Goal: Task Accomplishment & Management: Use online tool/utility

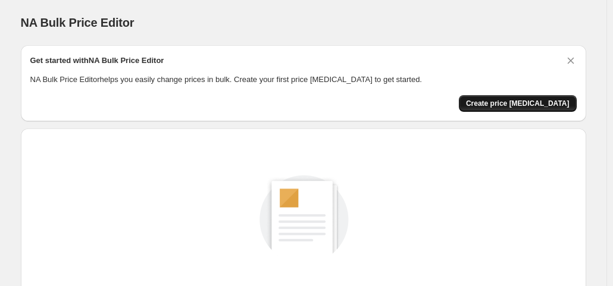
click at [515, 100] on span "Create price [MEDICAL_DATA]" at bounding box center [517, 104] width 103 height 10
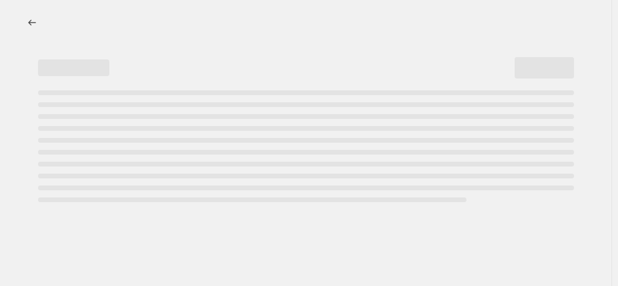
select select "percentage"
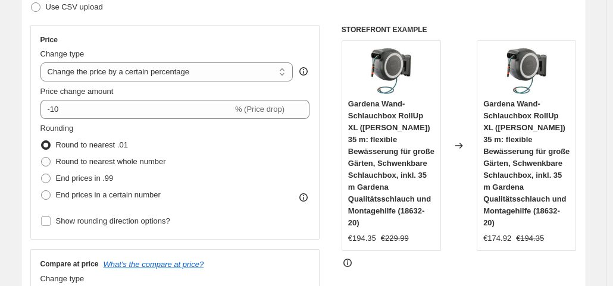
scroll to position [262, 0]
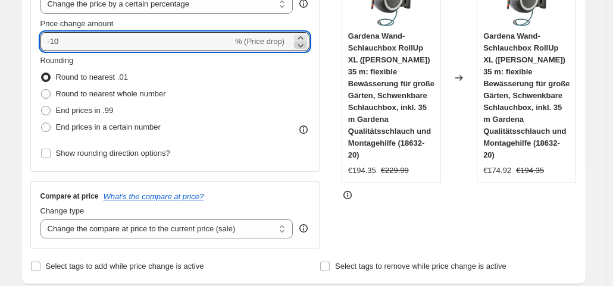
click at [303, 46] on icon at bounding box center [301, 46] width 6 height 4
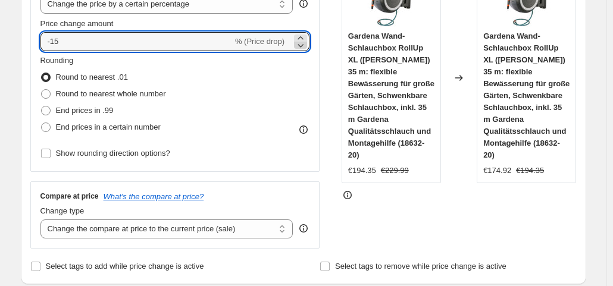
click at [303, 46] on icon at bounding box center [301, 46] width 6 height 4
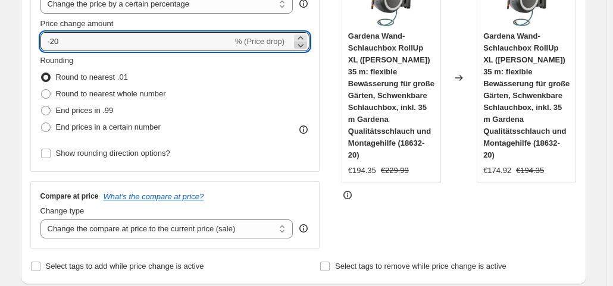
click at [303, 46] on icon at bounding box center [301, 46] width 6 height 4
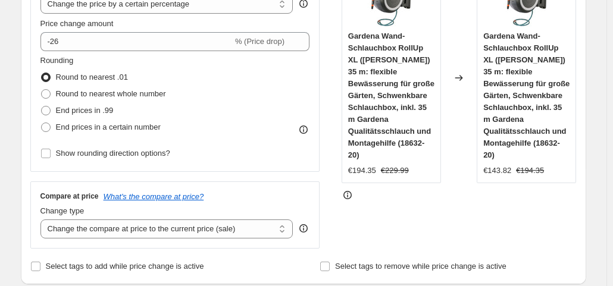
click at [416, 221] on div "STOREFRONT EXAMPLE Gardena Wand-Schlauchbox RollUp XL ([PERSON_NAME]) 35 m: fle…" at bounding box center [458, 102] width 235 height 291
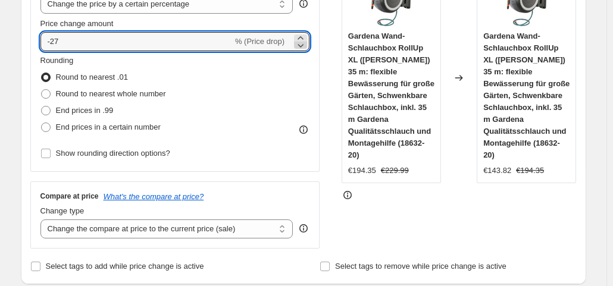
click at [300, 47] on icon at bounding box center [300, 45] width 12 height 12
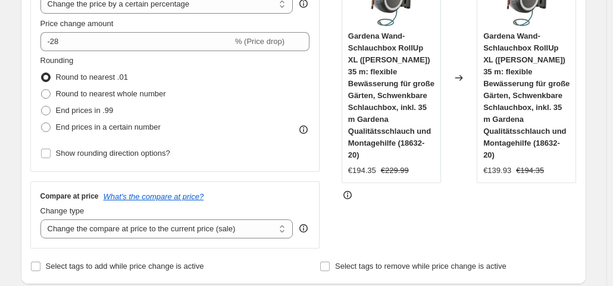
click at [396, 203] on div "STOREFRONT EXAMPLE Gardena Wand-Schlauchbox RollUp XL ([PERSON_NAME]) 35 m: fle…" at bounding box center [458, 102] width 235 height 291
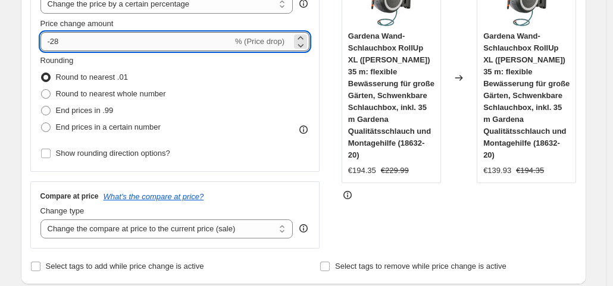
click at [209, 45] on input "-28" at bounding box center [136, 41] width 192 height 19
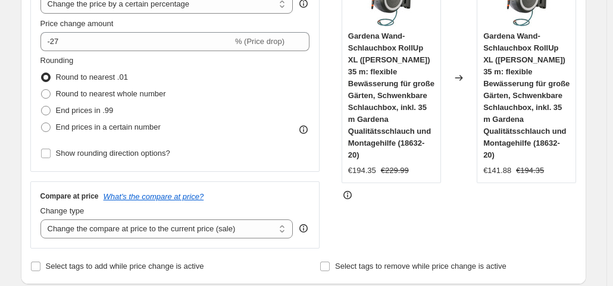
click at [400, 218] on div "STOREFRONT EXAMPLE Gardena Wand-Schlauchbox RollUp XL ([PERSON_NAME]) 35 m: fle…" at bounding box center [458, 102] width 235 height 291
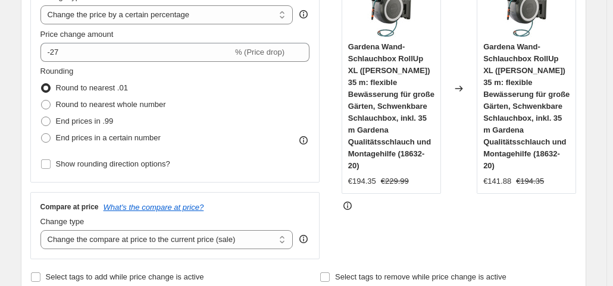
scroll to position [253, 0]
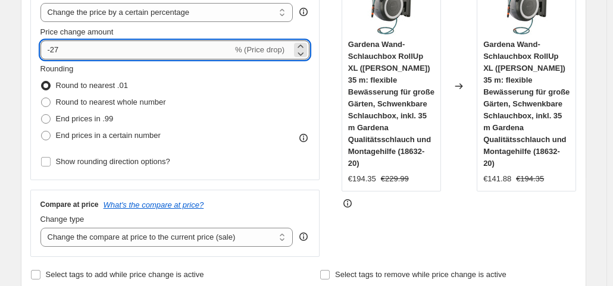
click at [83, 49] on input "-27" at bounding box center [136, 49] width 192 height 19
click at [29, 106] on div "Step 2. Select how the prices should change Use bulk price change rules Set pro…" at bounding box center [303, 83] width 565 height 417
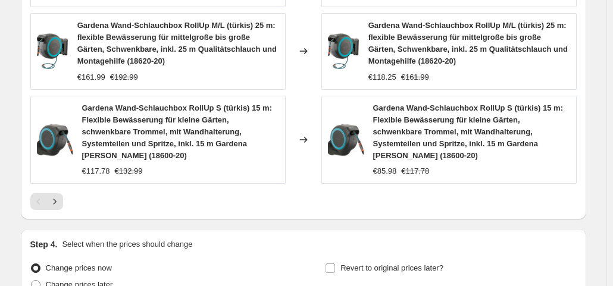
scroll to position [1038, 0]
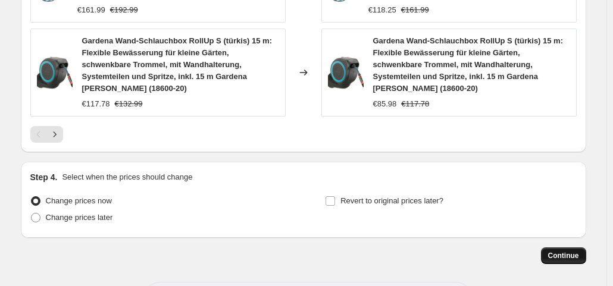
click at [567, 251] on span "Continue" at bounding box center [563, 256] width 31 height 10
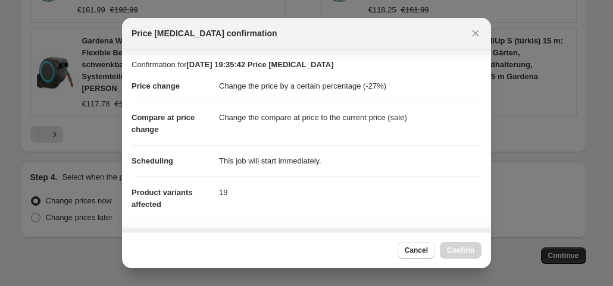
scroll to position [212, 0]
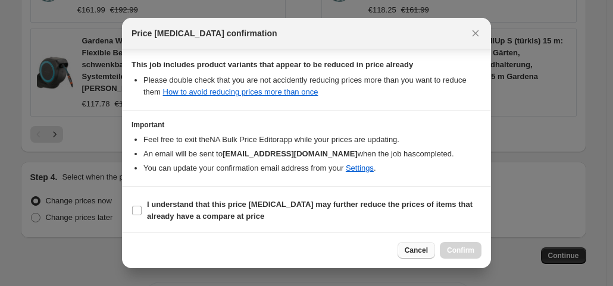
click at [410, 250] on span "Cancel" at bounding box center [415, 251] width 23 height 10
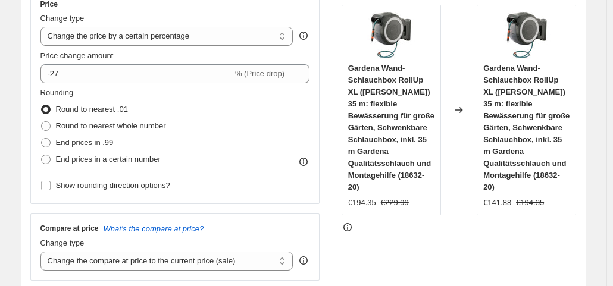
scroll to position [226, 0]
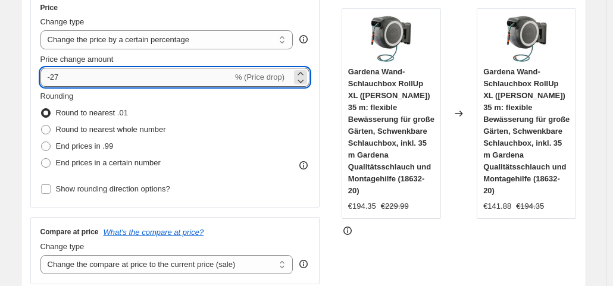
click at [224, 73] on input "-27" at bounding box center [136, 77] width 192 height 19
type input "-28"
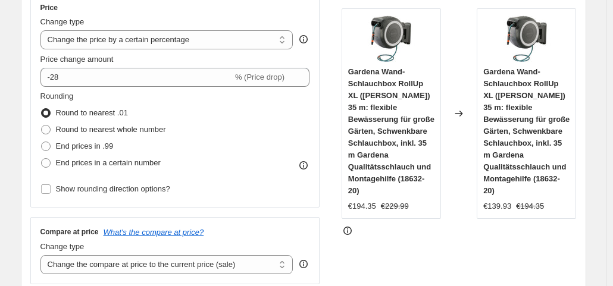
click at [33, 129] on div "Price Change type Change the price to a certain amount Change the price by a ce…" at bounding box center [175, 100] width 290 height 215
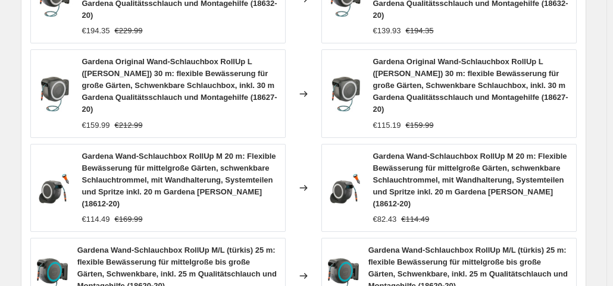
scroll to position [1038, 0]
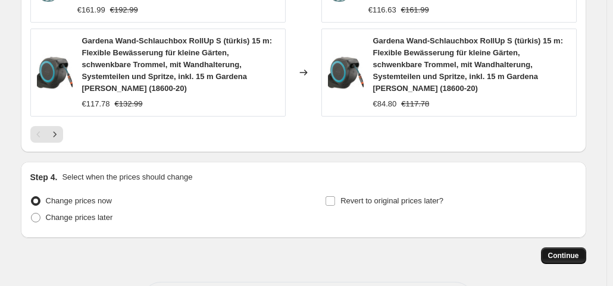
click at [557, 251] on span "Continue" at bounding box center [563, 256] width 31 height 10
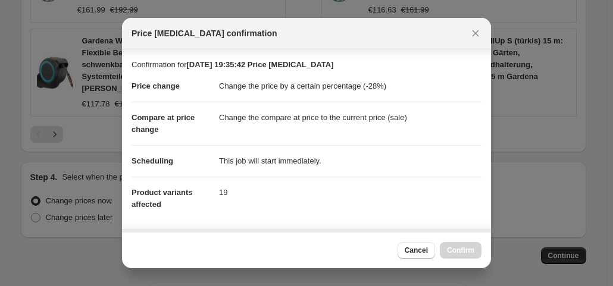
scroll to position [212, 0]
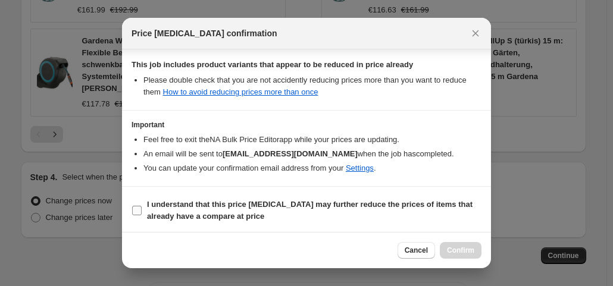
click at [377, 213] on span "I understand that this price [MEDICAL_DATA] may further reduce the prices of it…" at bounding box center [314, 211] width 334 height 24
click at [142, 213] on input "I understand that this price [MEDICAL_DATA] may further reduce the prices of it…" at bounding box center [137, 211] width 10 height 10
checkbox input "true"
click at [460, 256] on button "Confirm" at bounding box center [460, 250] width 42 height 17
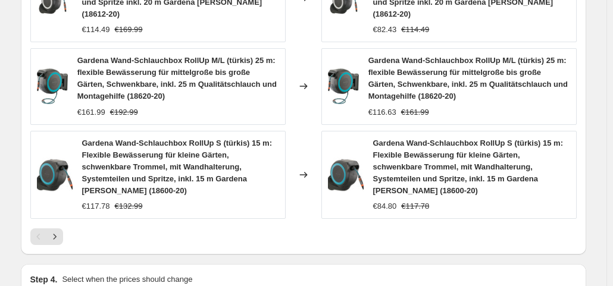
scroll to position [1069, 0]
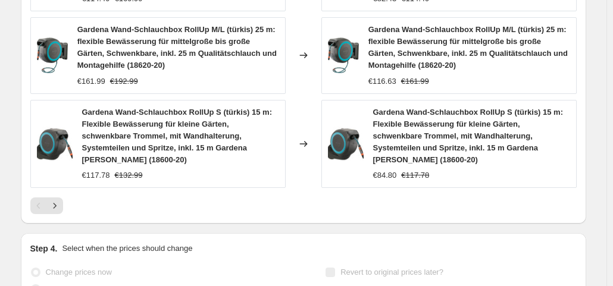
select select "percentage"
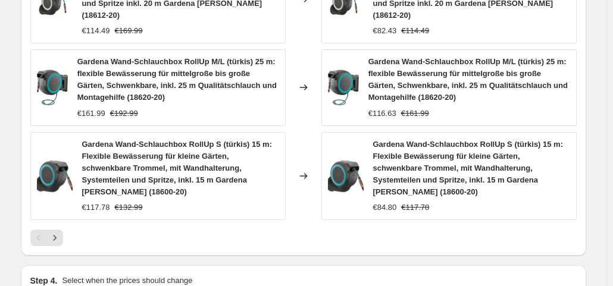
scroll to position [0, 0]
